Goal: Navigation & Orientation: Find specific page/section

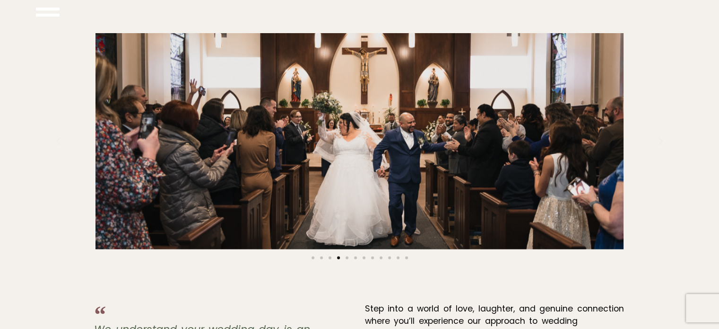
scroll to position [1884, 0]
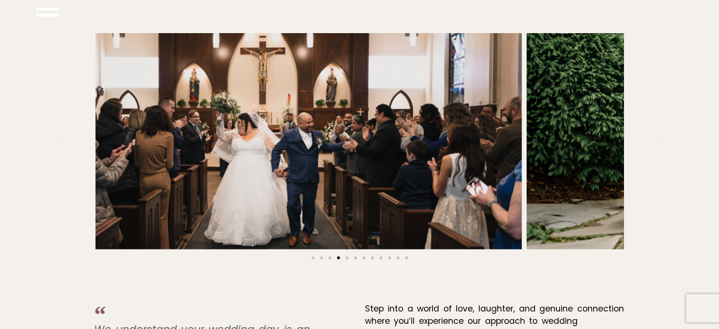
click at [431, 138] on div "Capturing Your Love Story with Elegance & Grace" at bounding box center [258, 141] width 528 height 216
click at [324, 140] on div "Capturing Your Love Story with Elegance & Grace" at bounding box center [258, 141] width 528 height 216
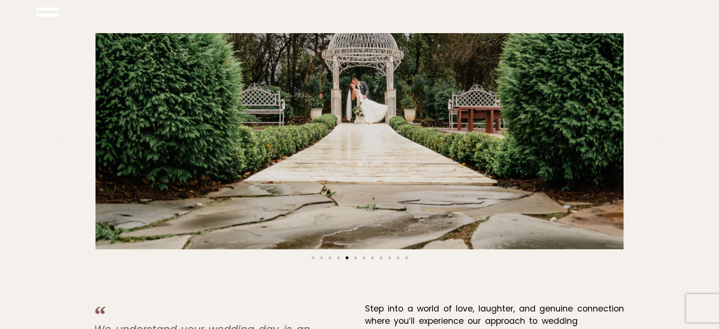
click at [197, 138] on div "Wedding Photographers" at bounding box center [360, 141] width 528 height 216
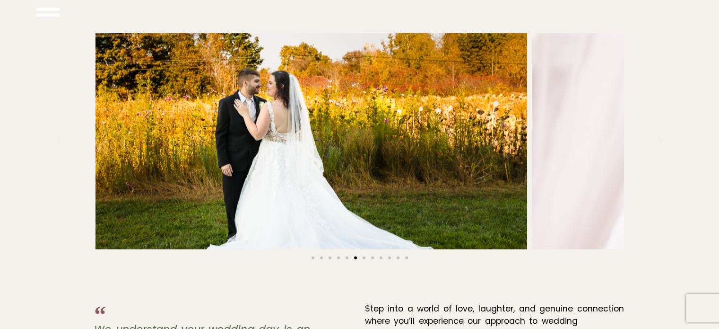
click at [255, 167] on div "wedding photographer" at bounding box center [263, 141] width 528 height 216
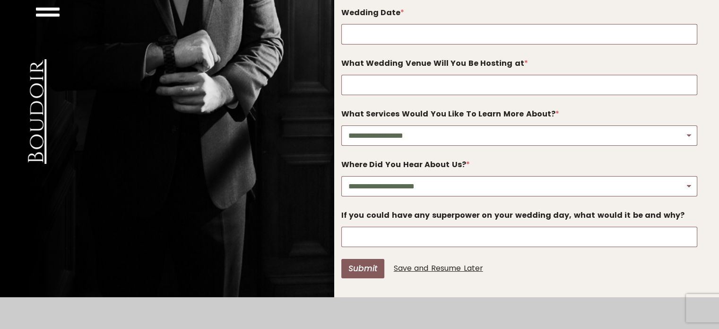
scroll to position [3110, 0]
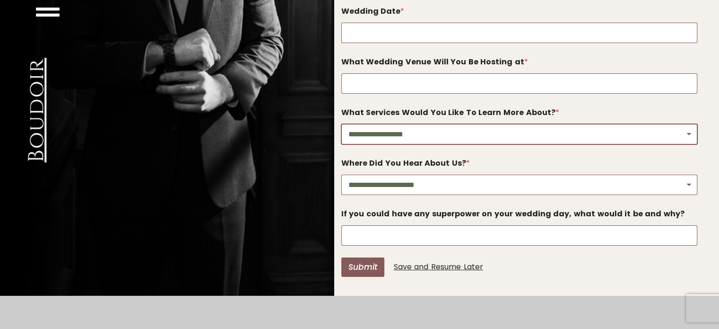
click at [477, 137] on select "**********" at bounding box center [519, 134] width 357 height 20
select select "**********"
click at [341, 124] on select "**********" at bounding box center [519, 134] width 357 height 20
click at [429, 187] on select "**********" at bounding box center [519, 185] width 357 height 20
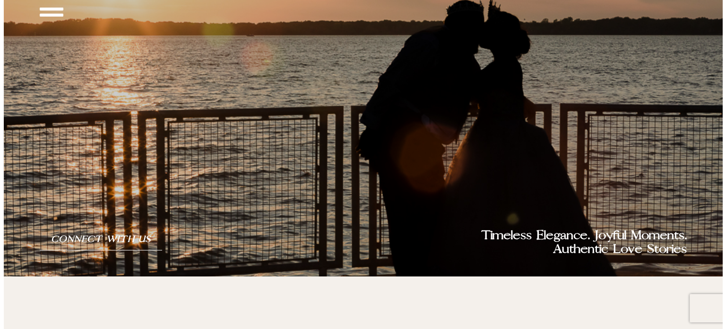
scroll to position [0, 0]
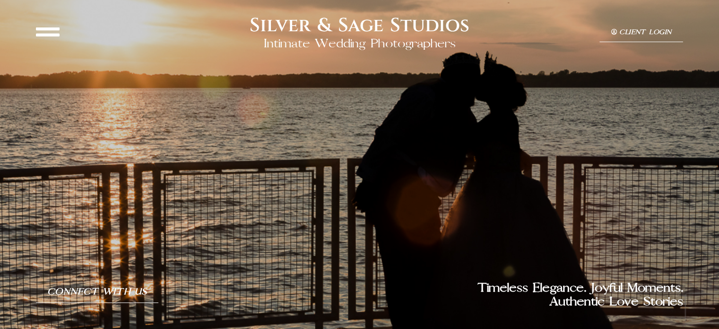
click at [45, 37] on icon at bounding box center [48, 32] width 24 height 24
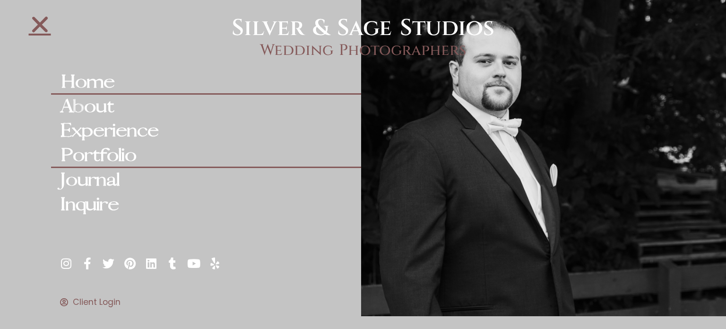
click at [114, 150] on link "Portfolio" at bounding box center [206, 155] width 310 height 25
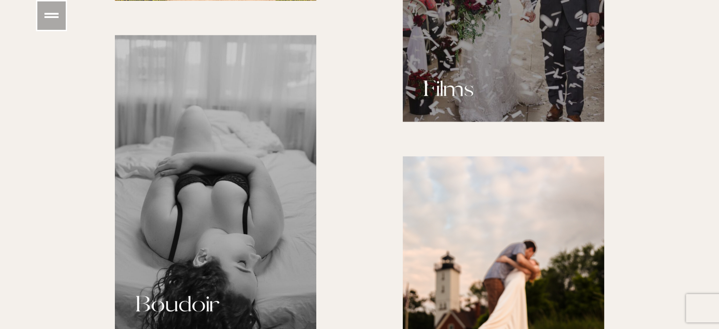
scroll to position [1001, 0]
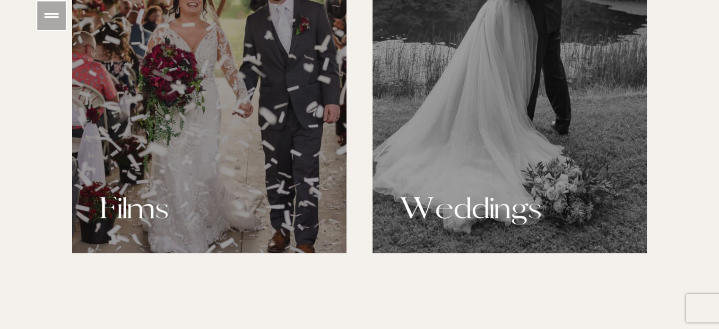
scroll to position [966, 0]
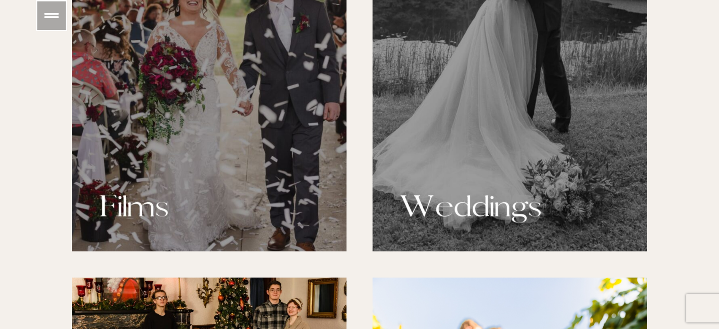
click at [191, 163] on div at bounding box center [209, 45] width 275 height 412
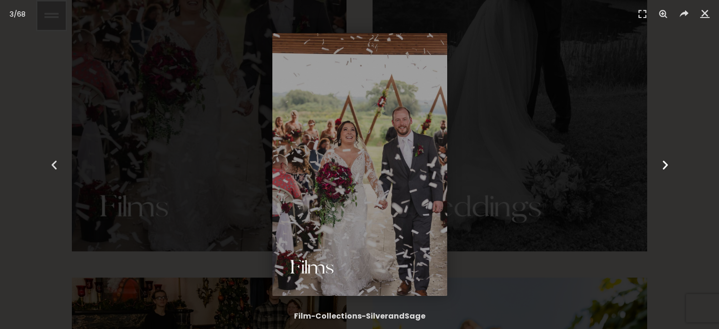
click at [670, 166] on icon "Next slide" at bounding box center [665, 164] width 12 height 12
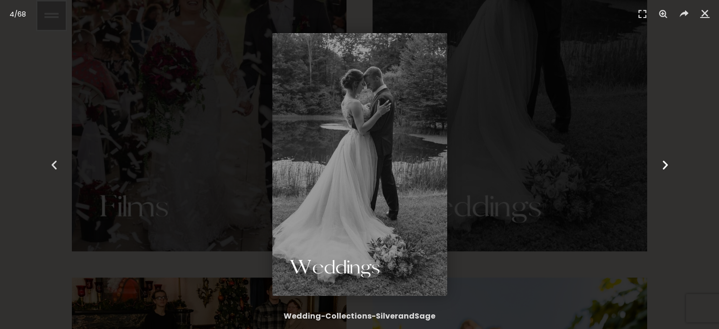
click at [694, 38] on div "Next" at bounding box center [666, 164] width 108 height 329
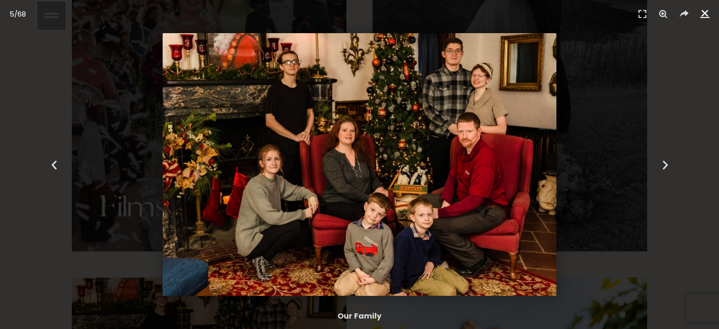
click at [707, 14] on icon "Close (Esc)" at bounding box center [704, 13] width 9 height 9
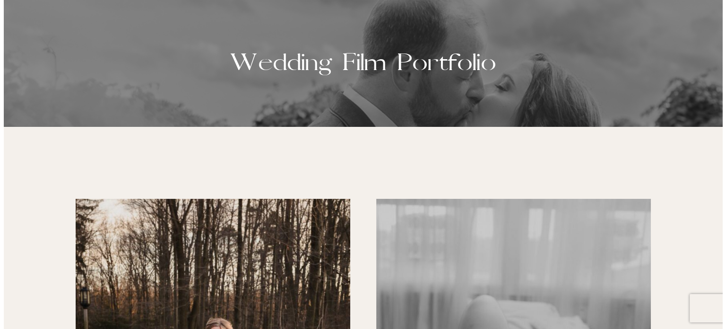
scroll to position [0, 0]
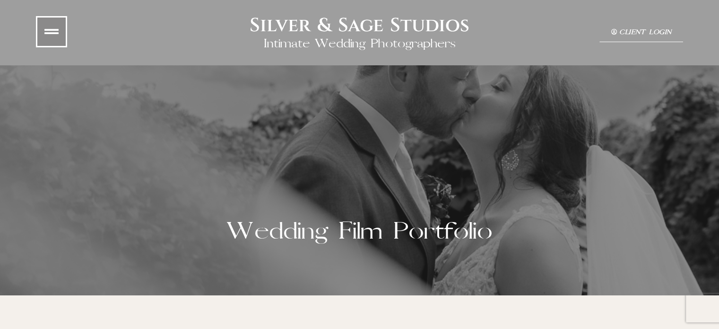
click at [48, 17] on link at bounding box center [51, 31] width 31 height 31
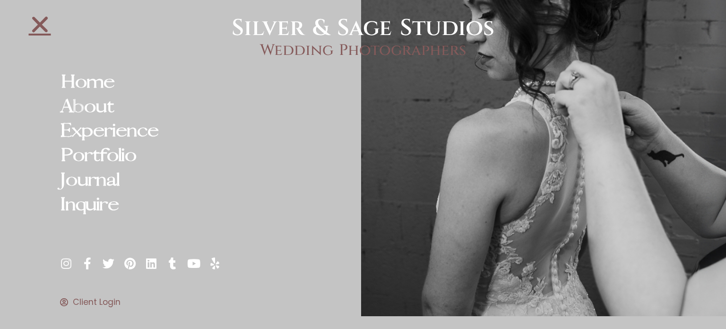
click at [61, 261] on icon at bounding box center [66, 263] width 12 height 12
